Goal: Task Accomplishment & Management: Use online tool/utility

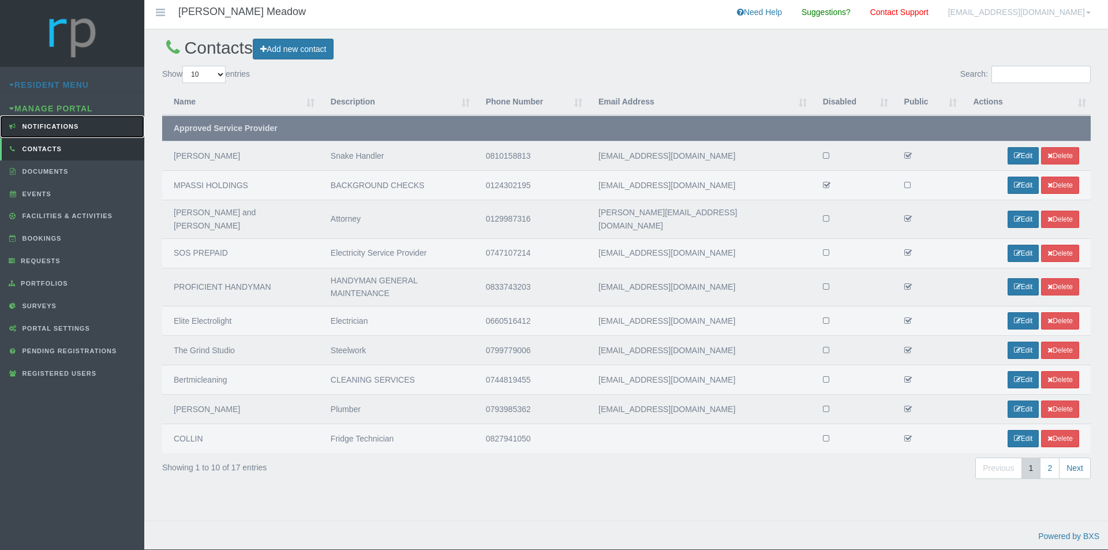
click at [54, 129] on span "Notifications" at bounding box center [49, 126] width 59 height 7
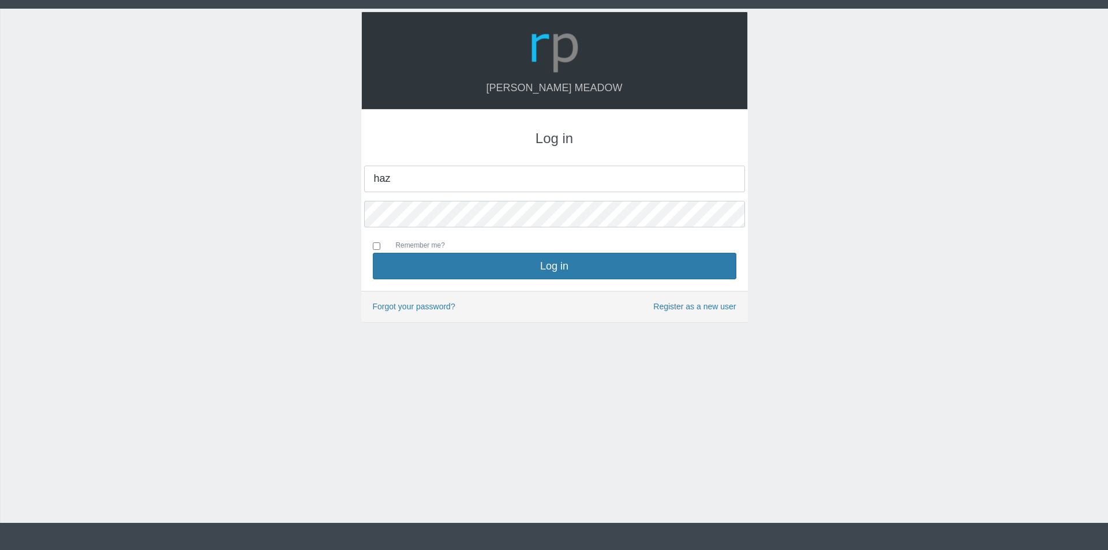
type input "[EMAIL_ADDRESS][DOMAIN_NAME]"
click at [373, 253] on button "Log in" at bounding box center [554, 266] width 363 height 27
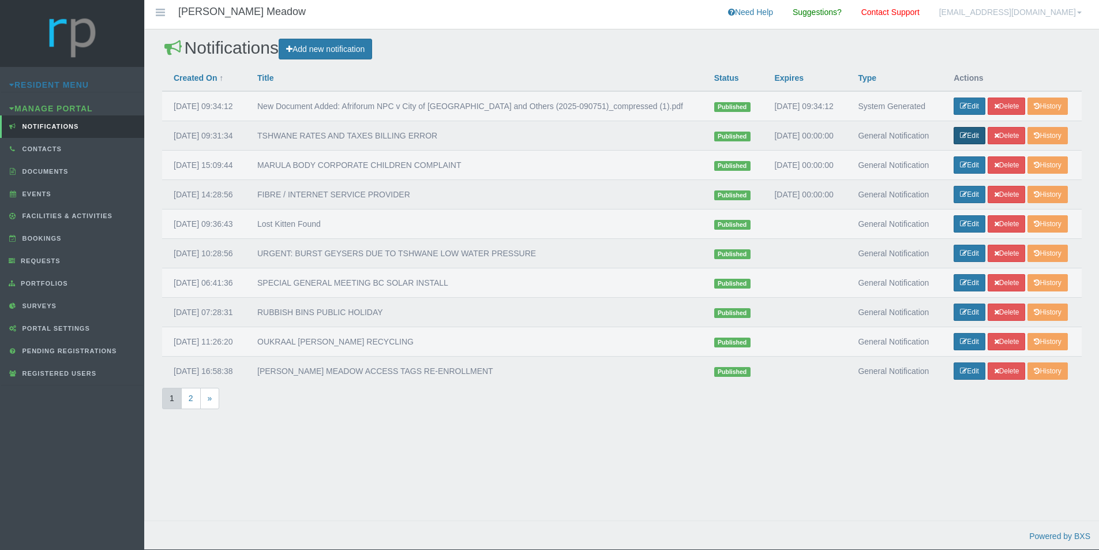
click at [964, 144] on link "Edit" at bounding box center [970, 135] width 32 height 17
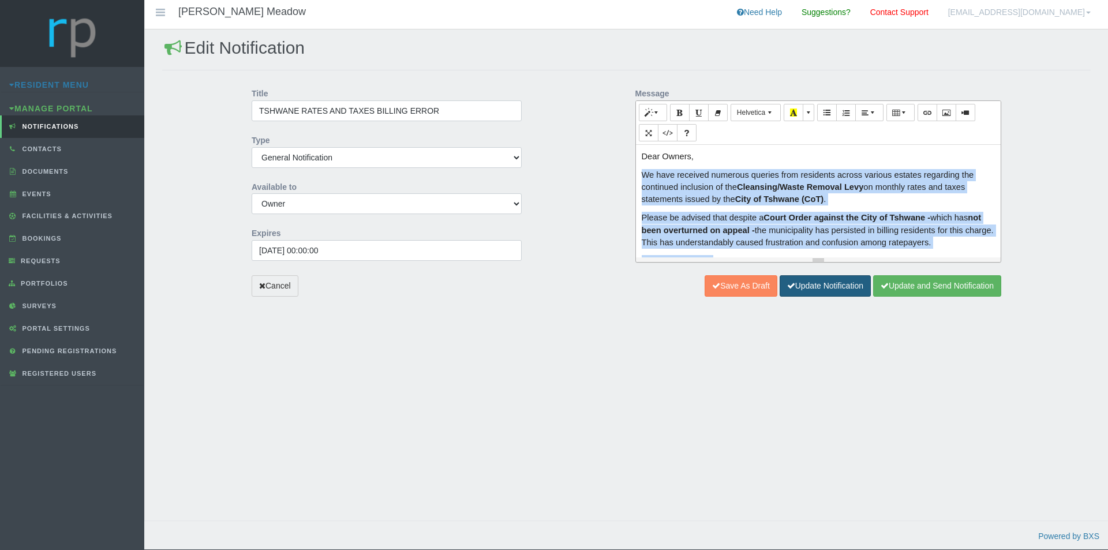
scroll to position [183, 0]
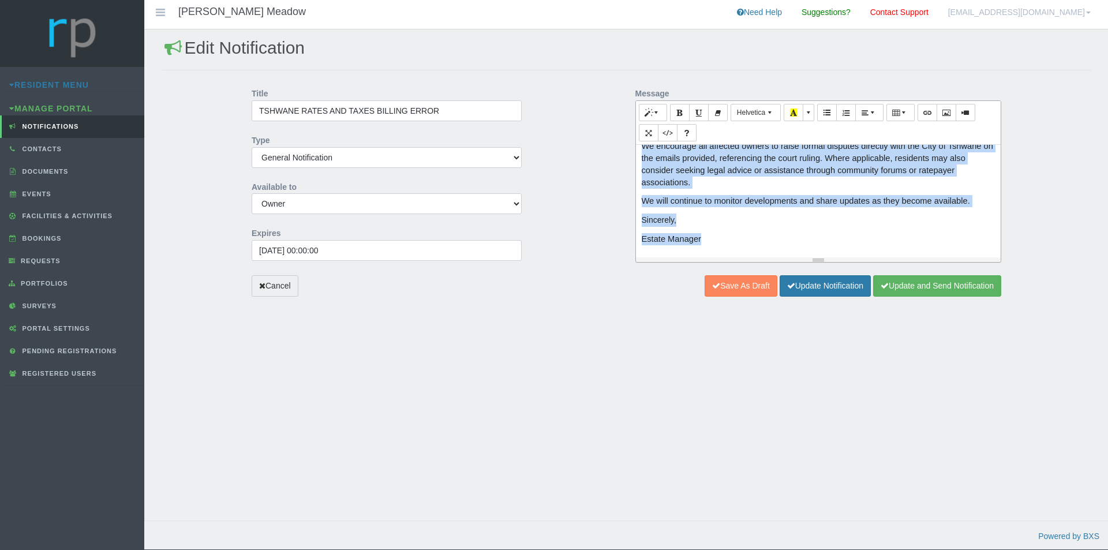
drag, startPoint x: 642, startPoint y: 175, endPoint x: 733, endPoint y: 246, distance: 115.6
click at [733, 246] on div "Dear Owners, We have received numerous queries from residents across various es…" at bounding box center [818, 201] width 365 height 112
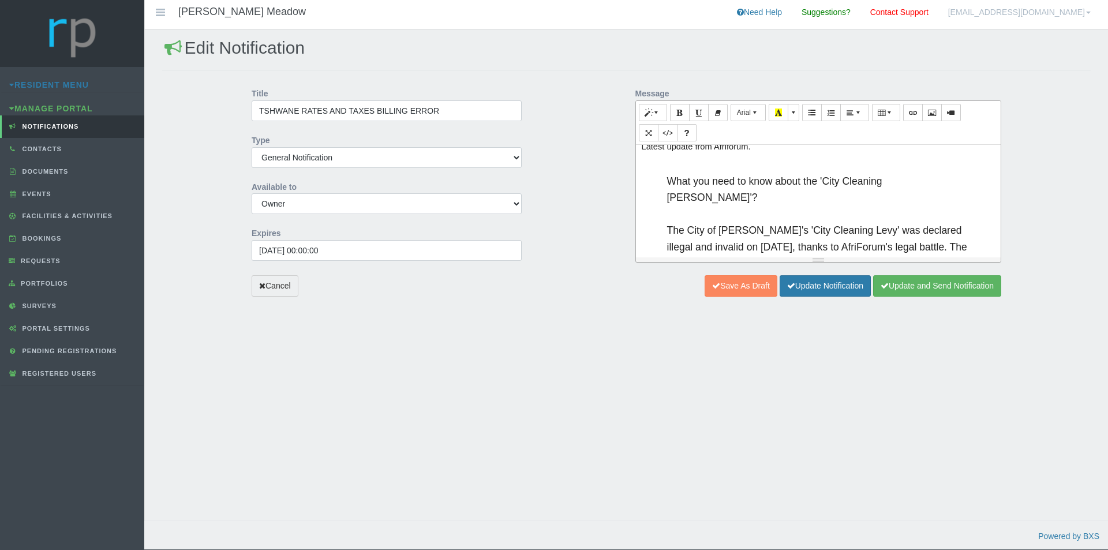
scroll to position [0, 0]
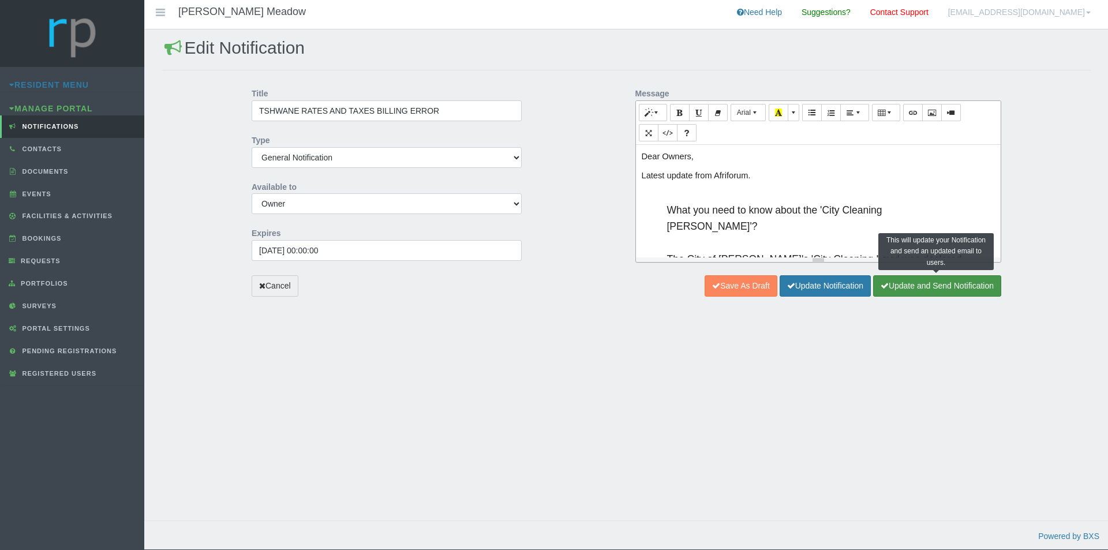
click at [927, 285] on button "Update and Send Notification" at bounding box center [937, 285] width 128 height 21
